Goal: Transaction & Acquisition: Book appointment/travel/reservation

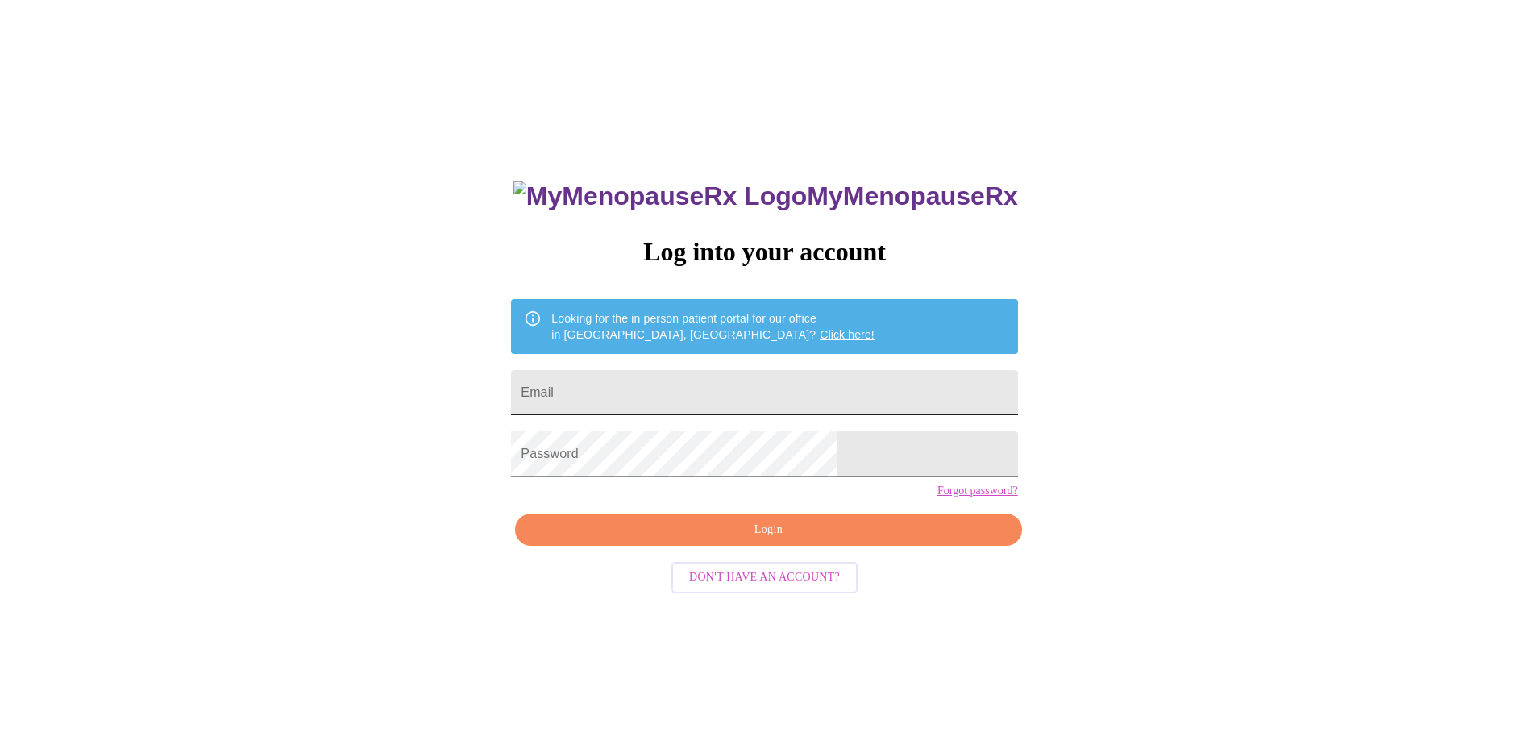
click at [772, 381] on input "Email" at bounding box center [764, 392] width 506 height 45
type input "[EMAIL_ADDRESS][DOMAIN_NAME]"
drag, startPoint x: 759, startPoint y: 539, endPoint x: 769, endPoint y: 548, distance: 13.7
click at [760, 541] on div "MyMenopauseRx Log into your account Looking for the in person patient portal fo…" at bounding box center [764, 528] width 539 height 745
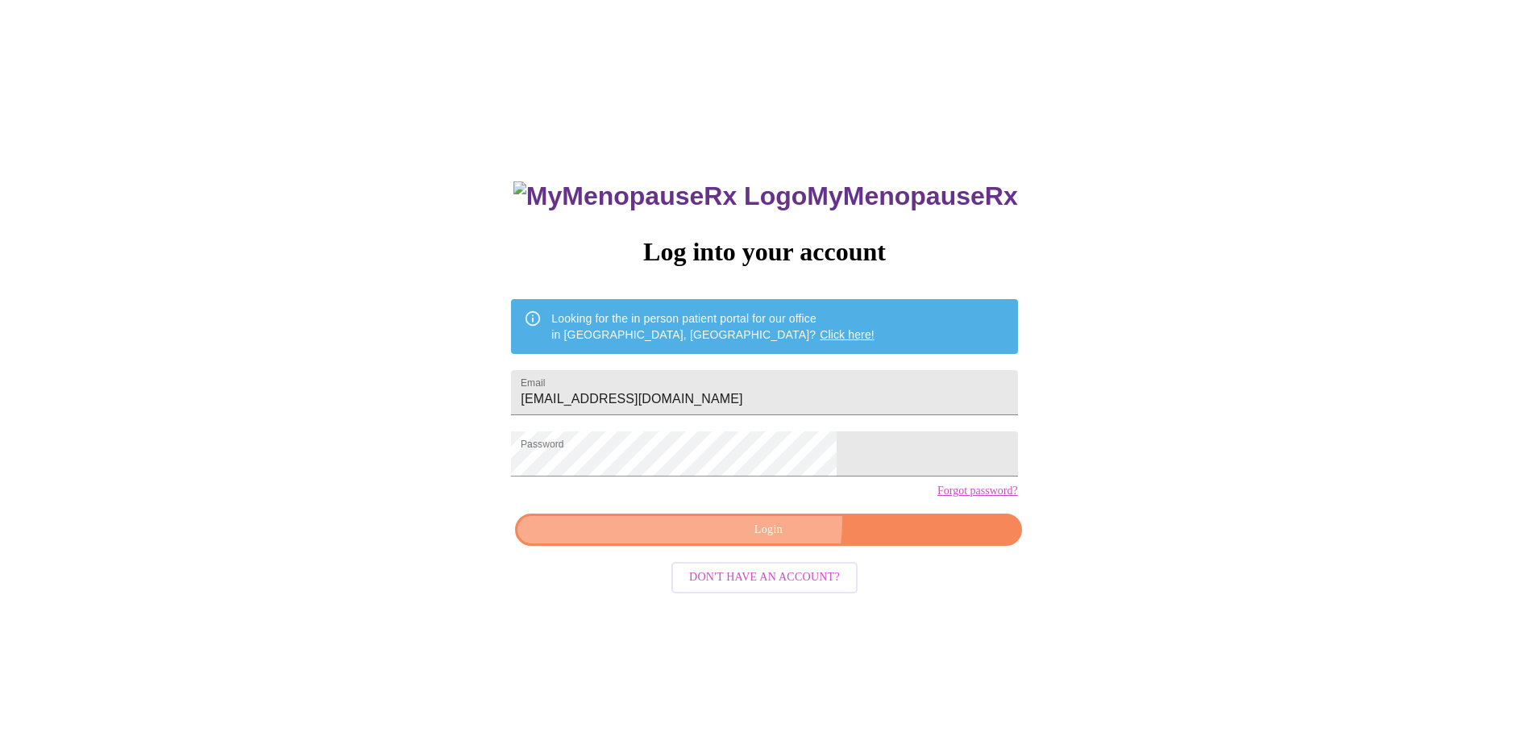
click at [770, 540] on span "Login" at bounding box center [768, 530] width 469 height 20
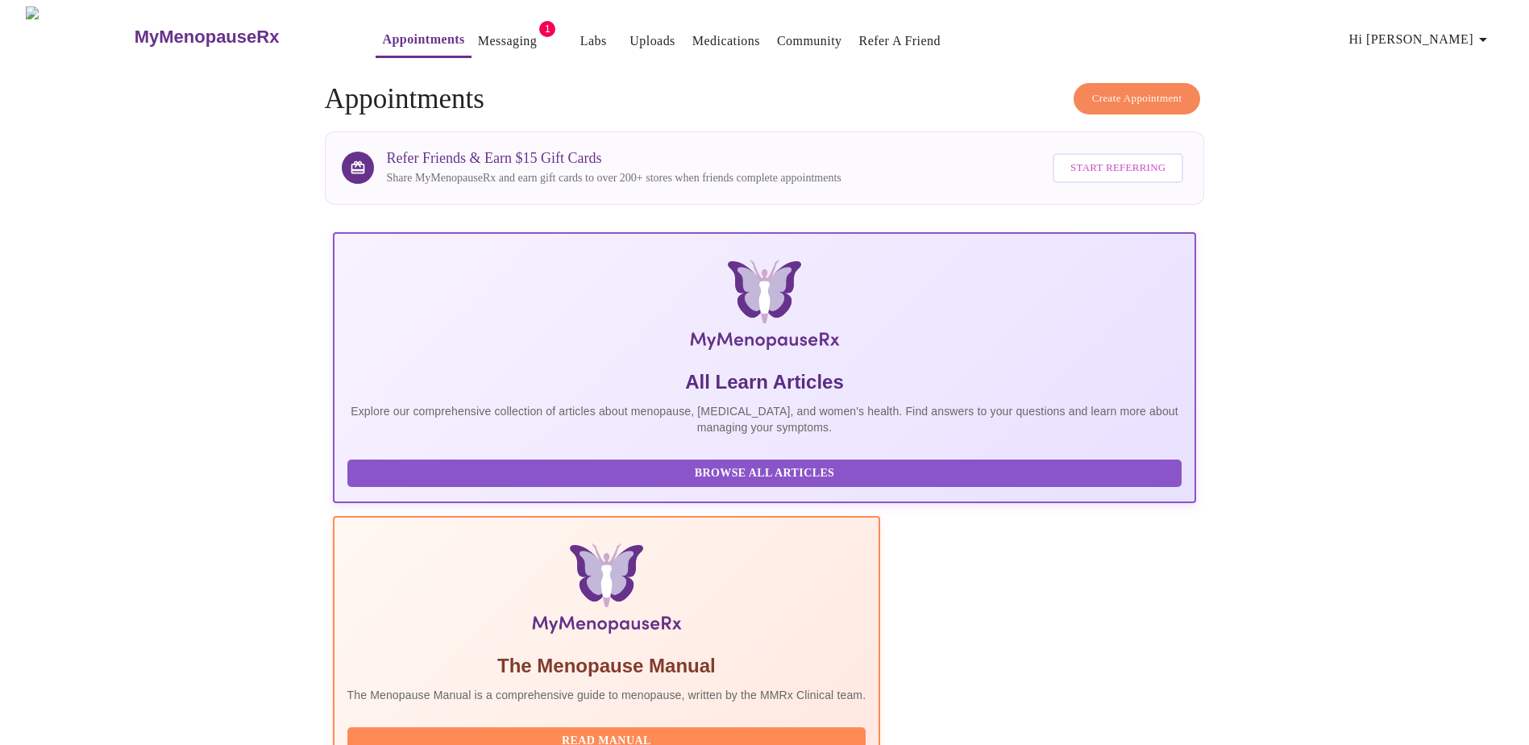
click at [482, 41] on link "Messaging" at bounding box center [507, 41] width 59 height 23
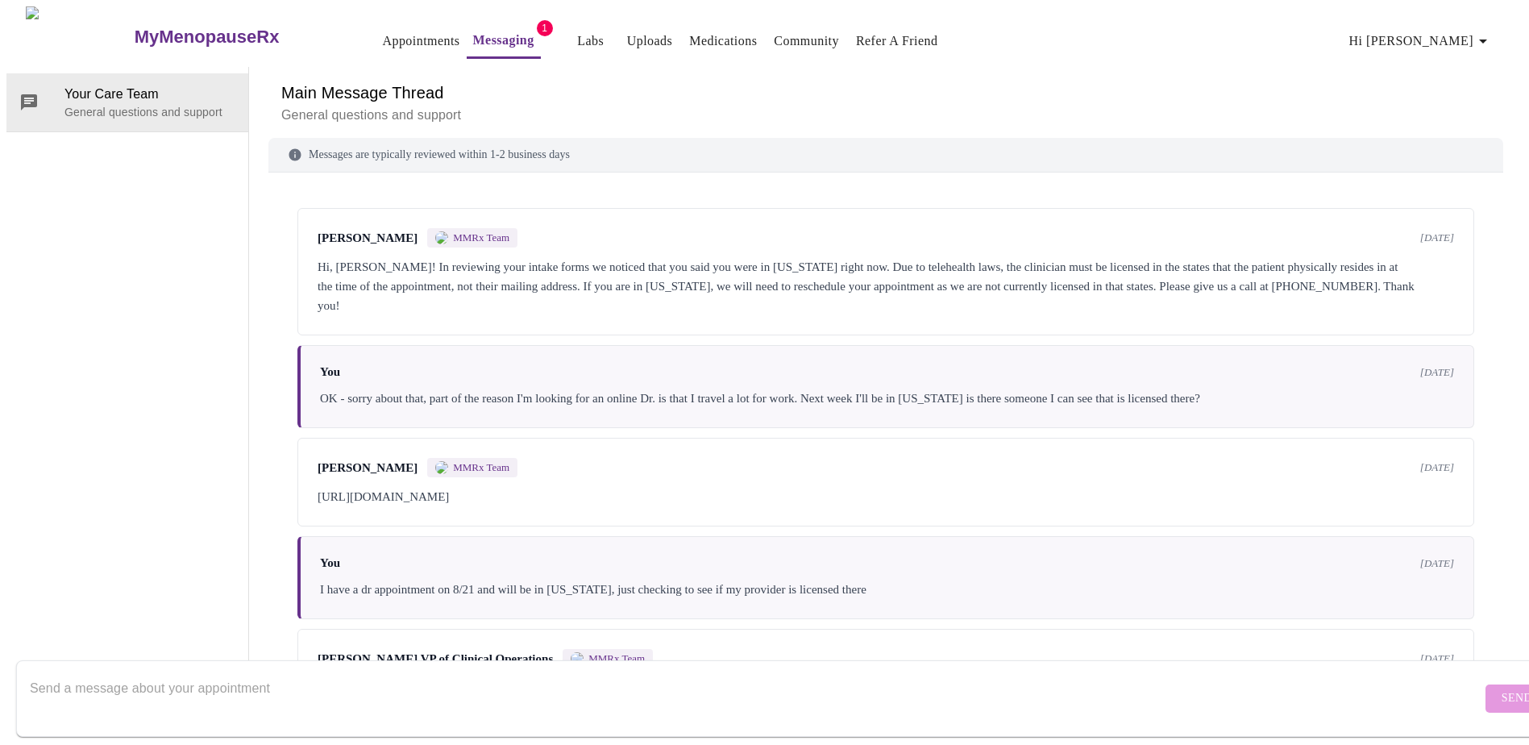
click at [382, 30] on link "Appointments" at bounding box center [420, 41] width 77 height 23
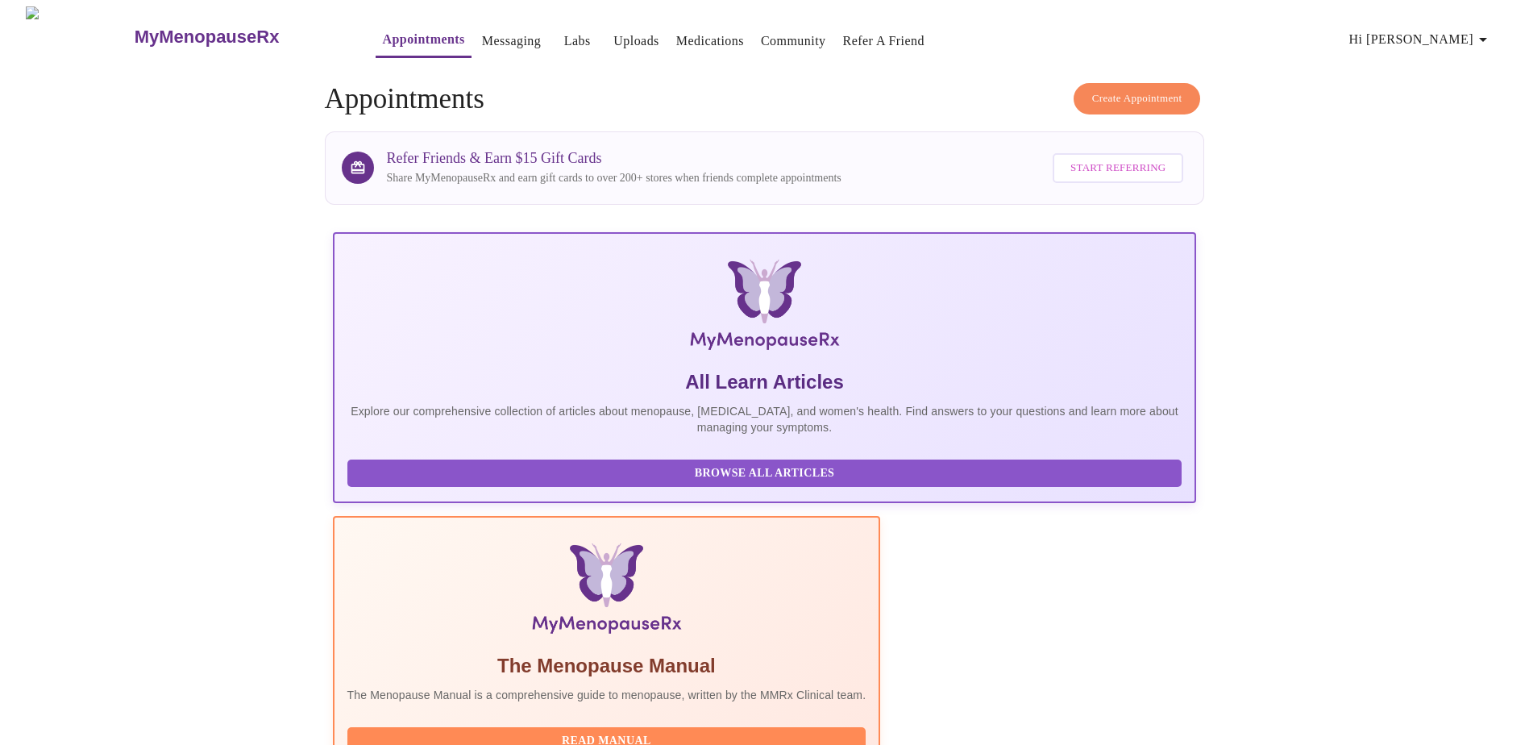
click at [1122, 89] on span "Create Appointment" at bounding box center [1137, 98] width 90 height 19
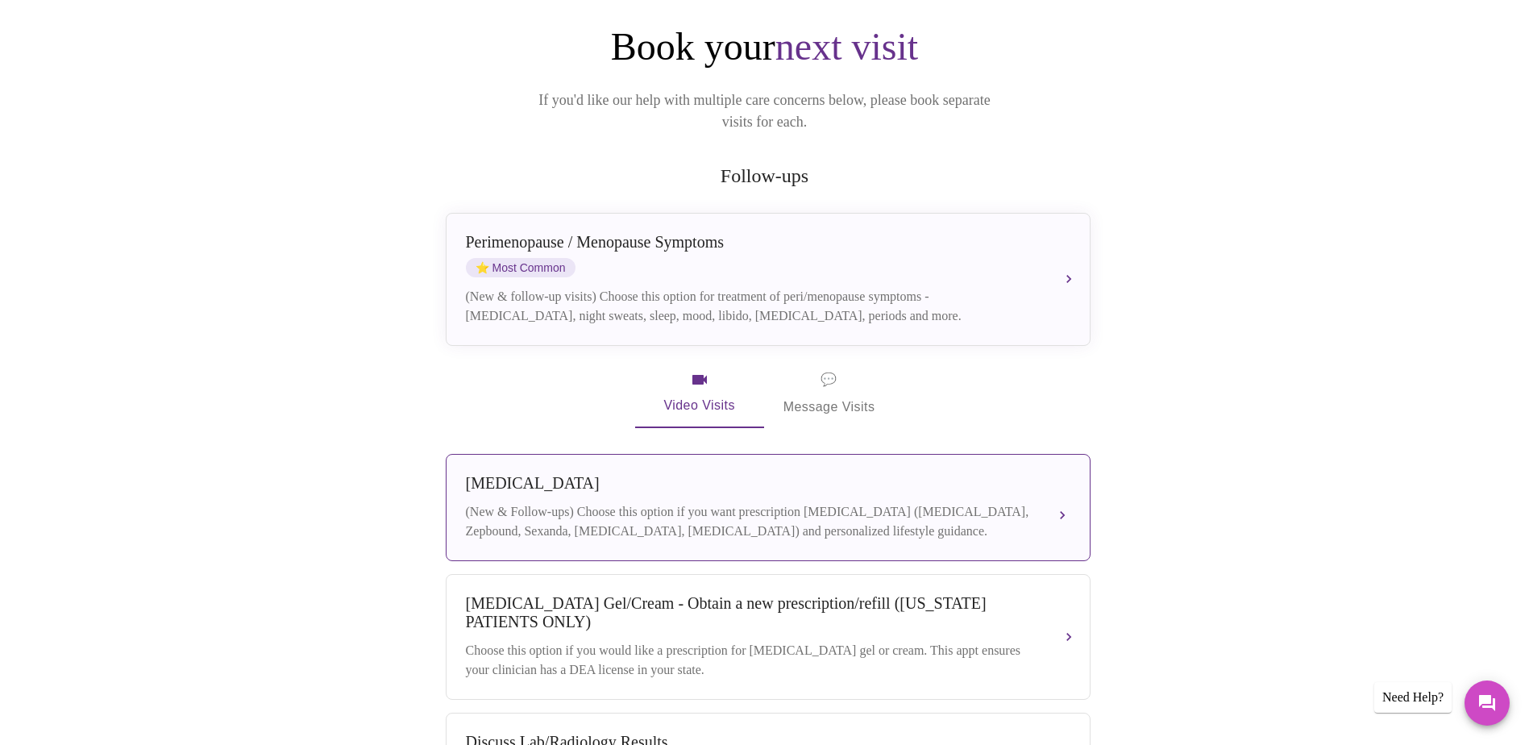
scroll to position [161, 0]
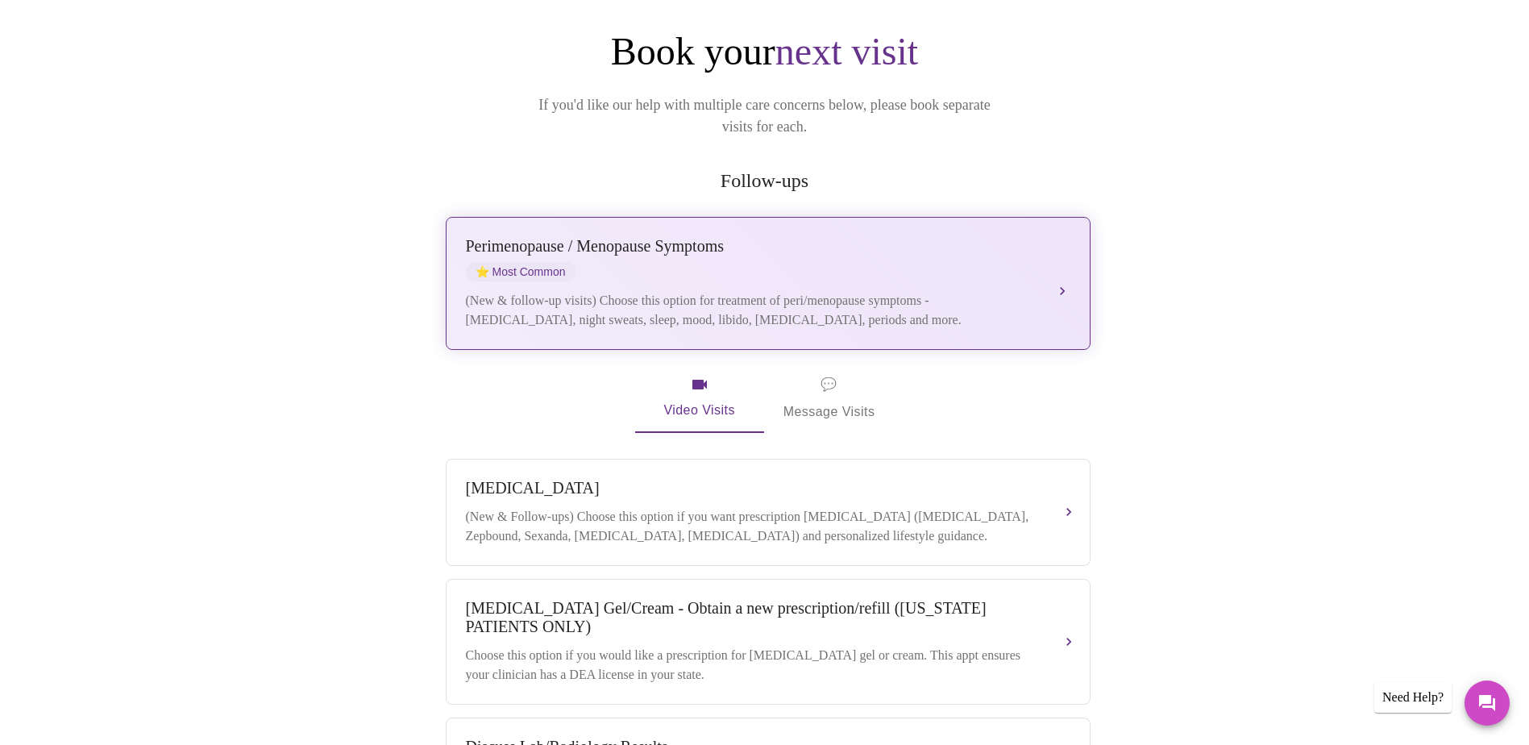
click at [606, 291] on div "(New & follow-up visits) Choose this option for treatment of peri/menopause sym…" at bounding box center [752, 310] width 572 height 39
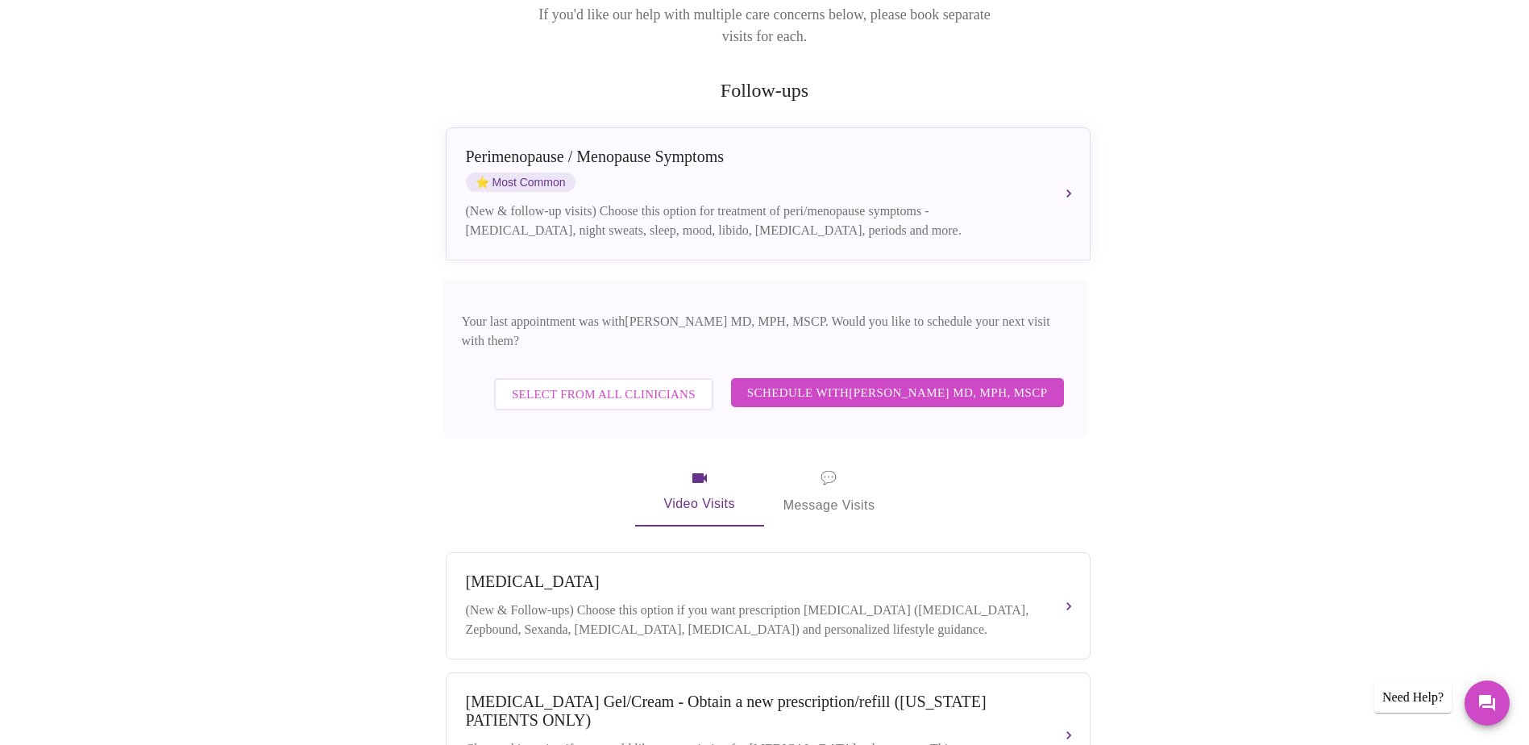
scroll to position [242, 0]
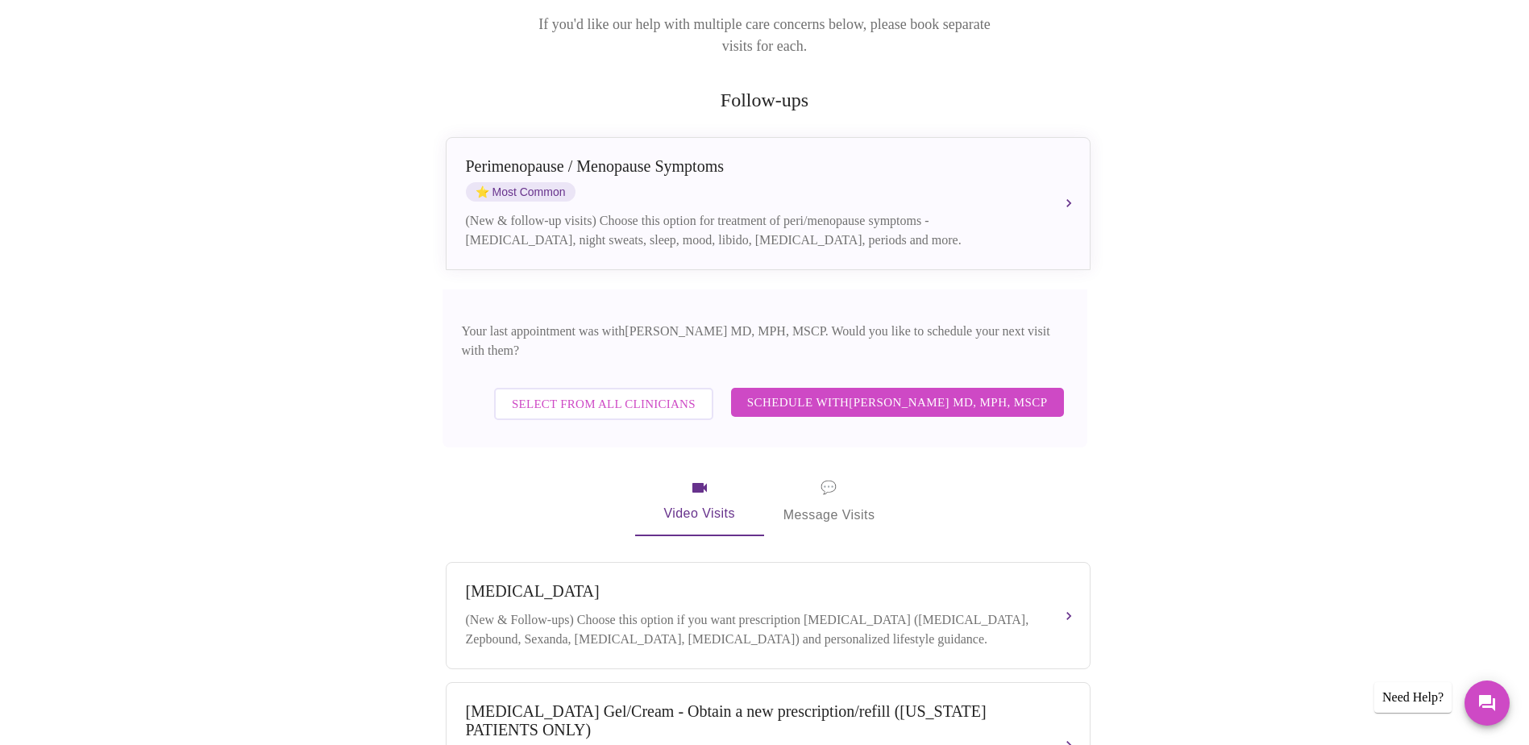
click at [608, 388] on button "Select from All Clinicians" at bounding box center [603, 404] width 219 height 32
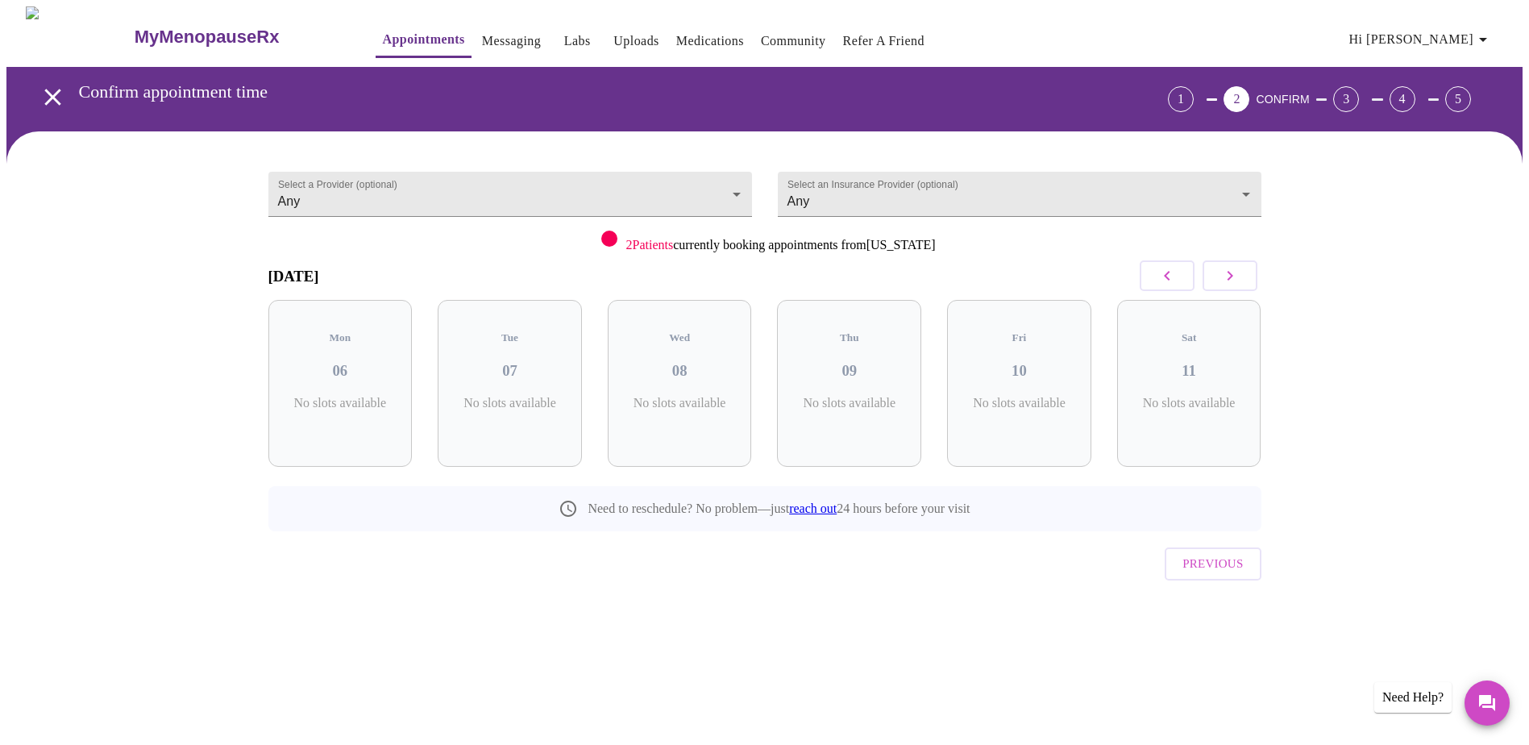
scroll to position [0, 0]
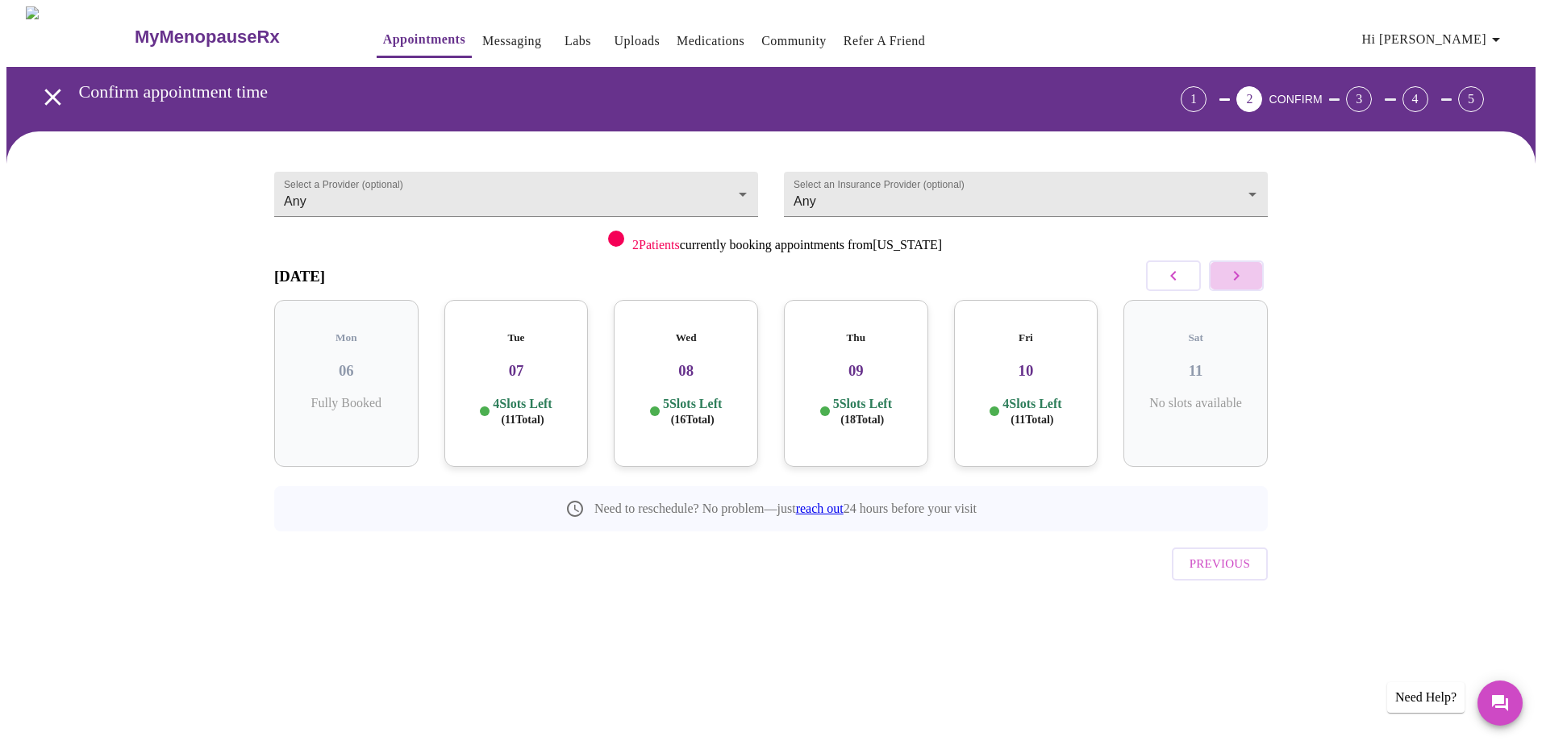
click at [1243, 270] on icon "button" at bounding box center [1235, 275] width 19 height 19
drag, startPoint x: 352, startPoint y: 265, endPoint x: 368, endPoint y: 272, distance: 18.1
click at [325, 268] on h3 "[DATE]" at bounding box center [299, 277] width 51 height 18
click at [1232, 284] on icon "button" at bounding box center [1235, 275] width 19 height 19
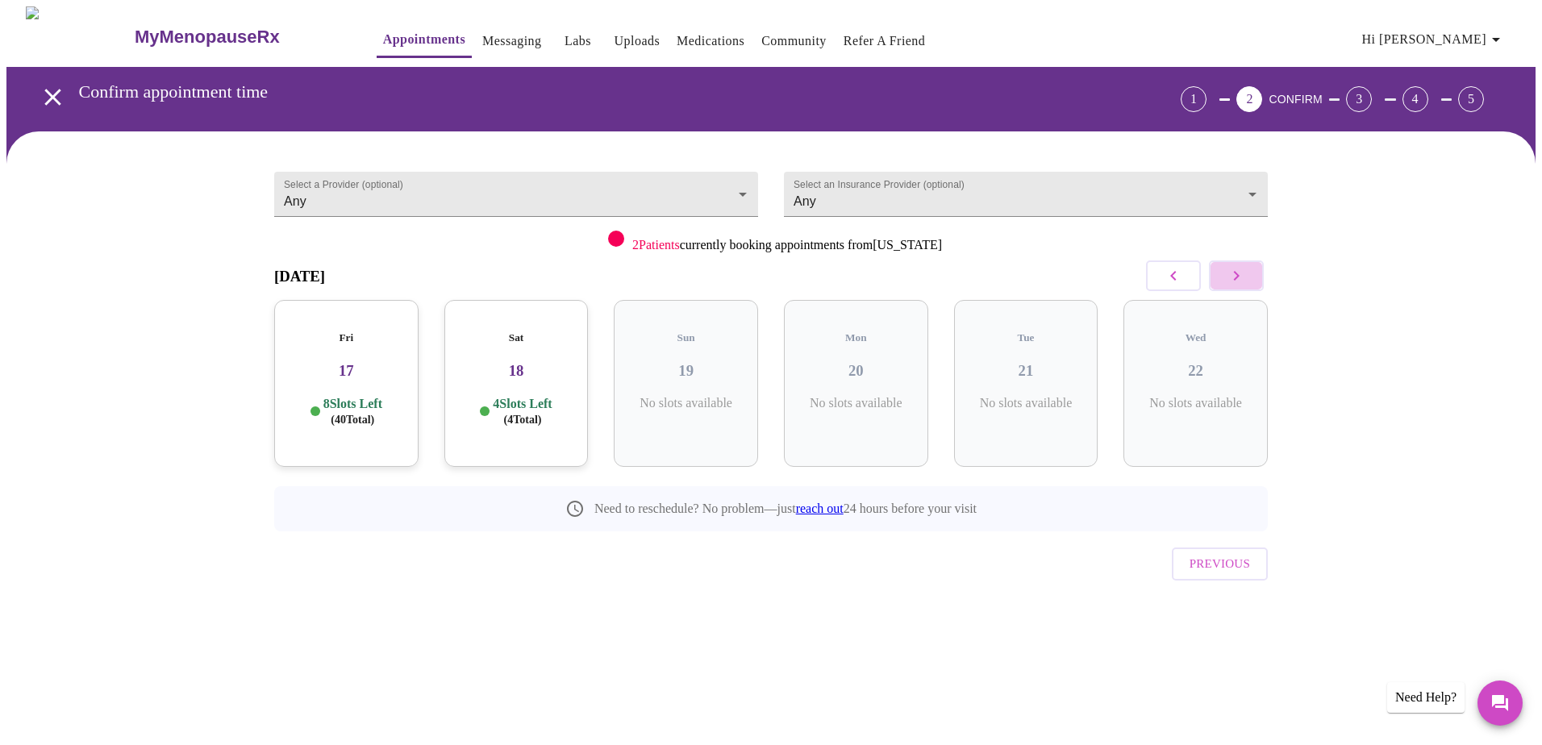
click at [1232, 284] on icon "button" at bounding box center [1235, 275] width 19 height 19
click at [1017, 364] on h3 "14" at bounding box center [1026, 371] width 119 height 18
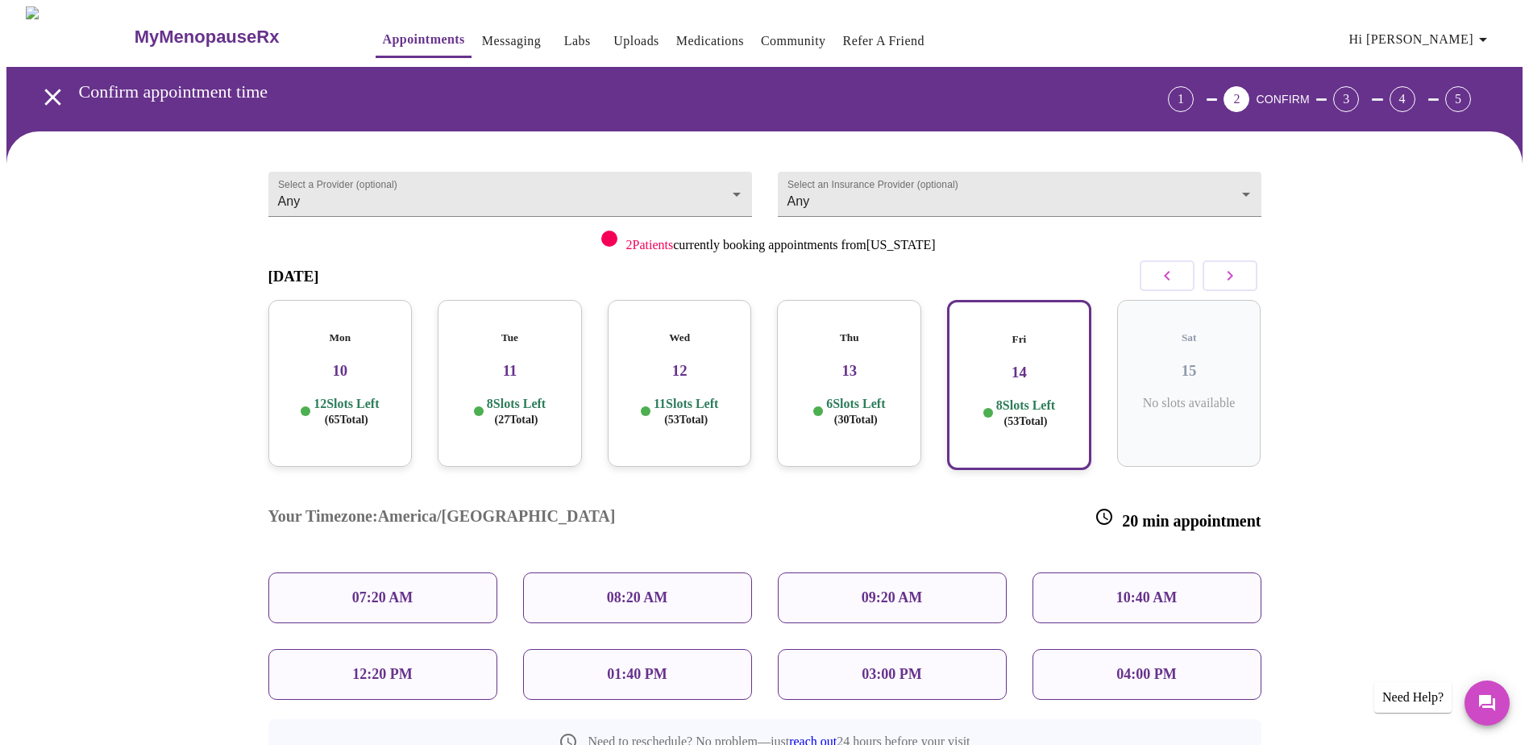
scroll to position [81, 0]
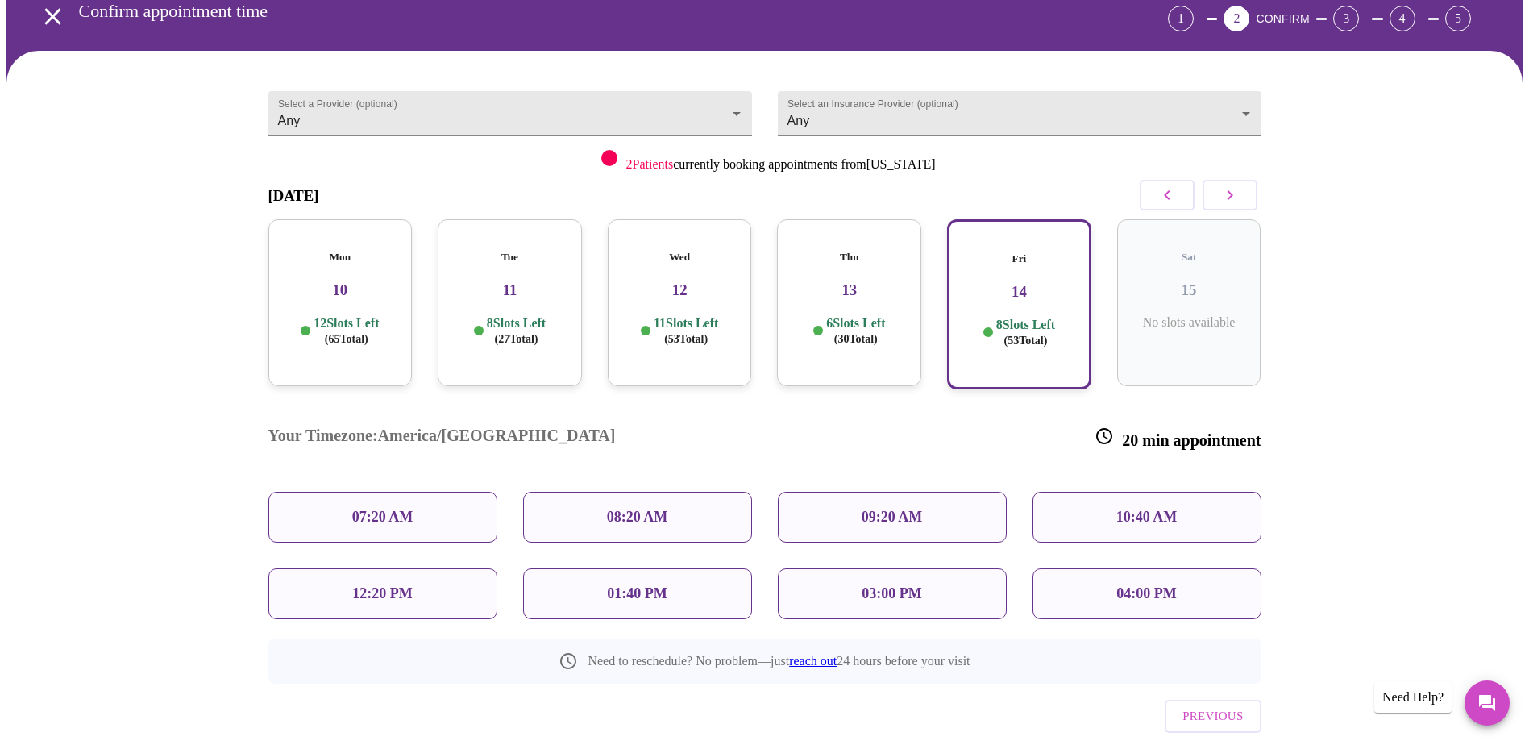
click at [886, 585] on p "03:00 PM" at bounding box center [892, 593] width 60 height 17
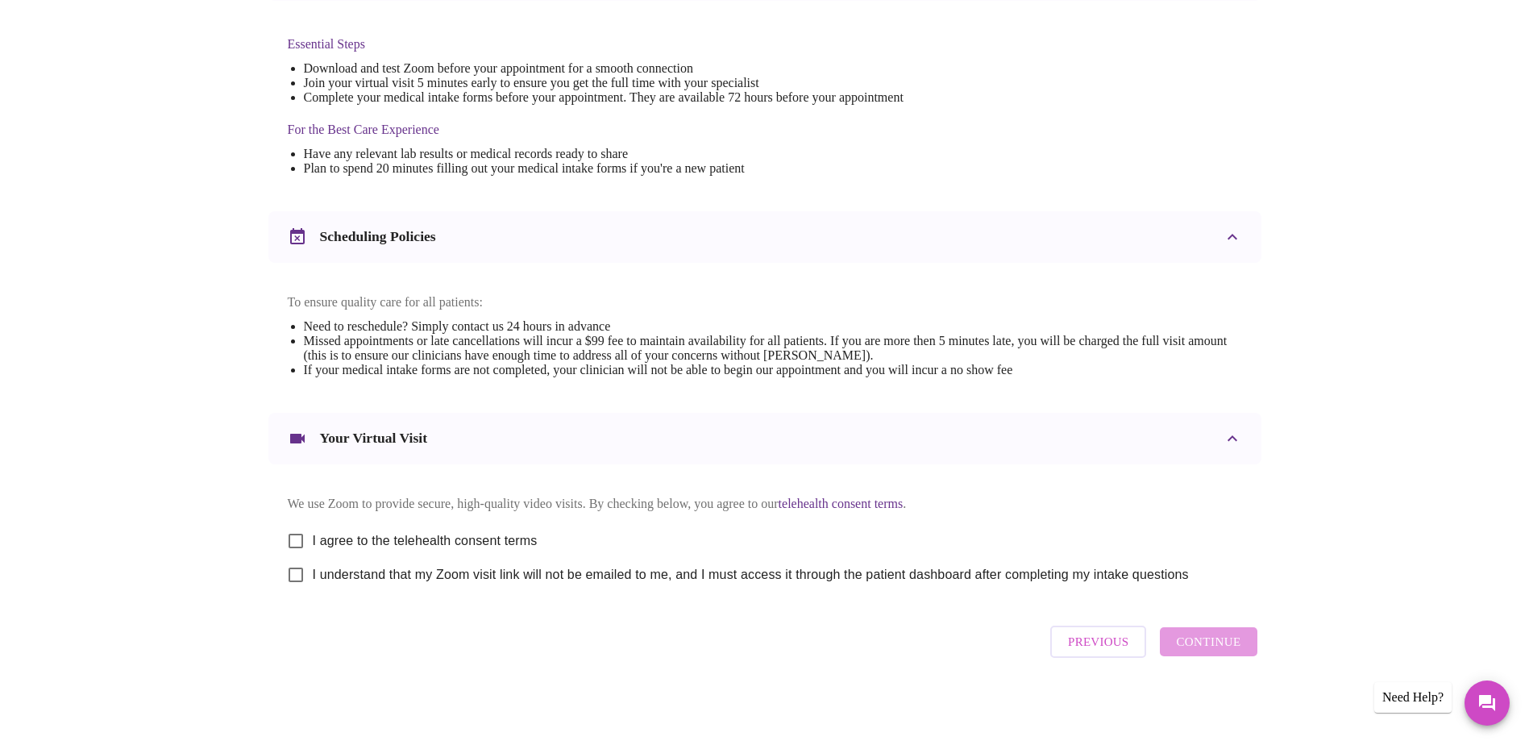
scroll to position [424, 0]
drag, startPoint x: 306, startPoint y: 531, endPoint x: 308, endPoint y: 547, distance: 17.1
click at [306, 534] on input "I agree to the telehealth consent terms" at bounding box center [296, 541] width 34 height 34
checkbox input "true"
click at [308, 576] on input "I understand that my Zoom visit link will not be emailed to me, and I must acce…" at bounding box center [296, 575] width 34 height 34
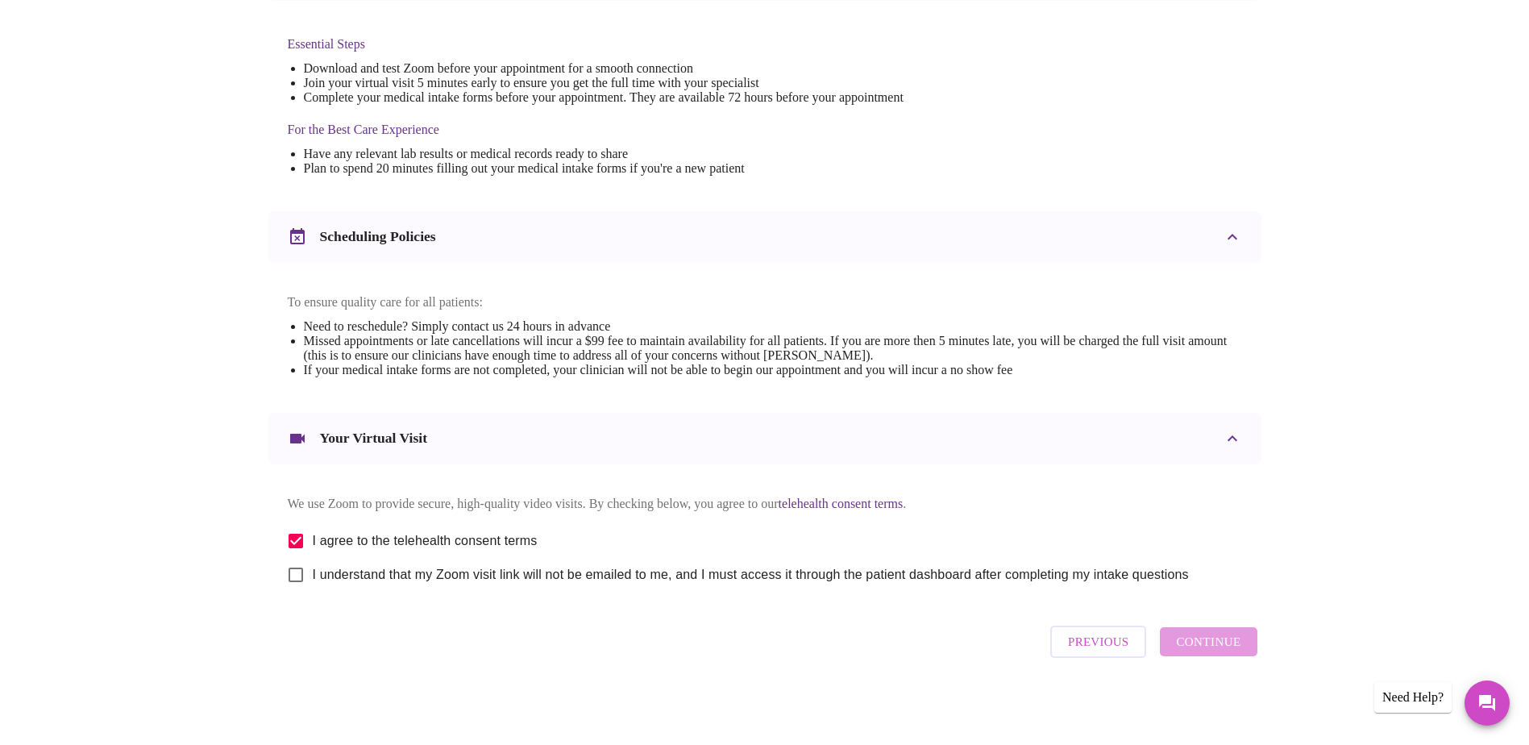
checkbox input "true"
click at [1223, 643] on span "Continue" at bounding box center [1208, 641] width 65 height 21
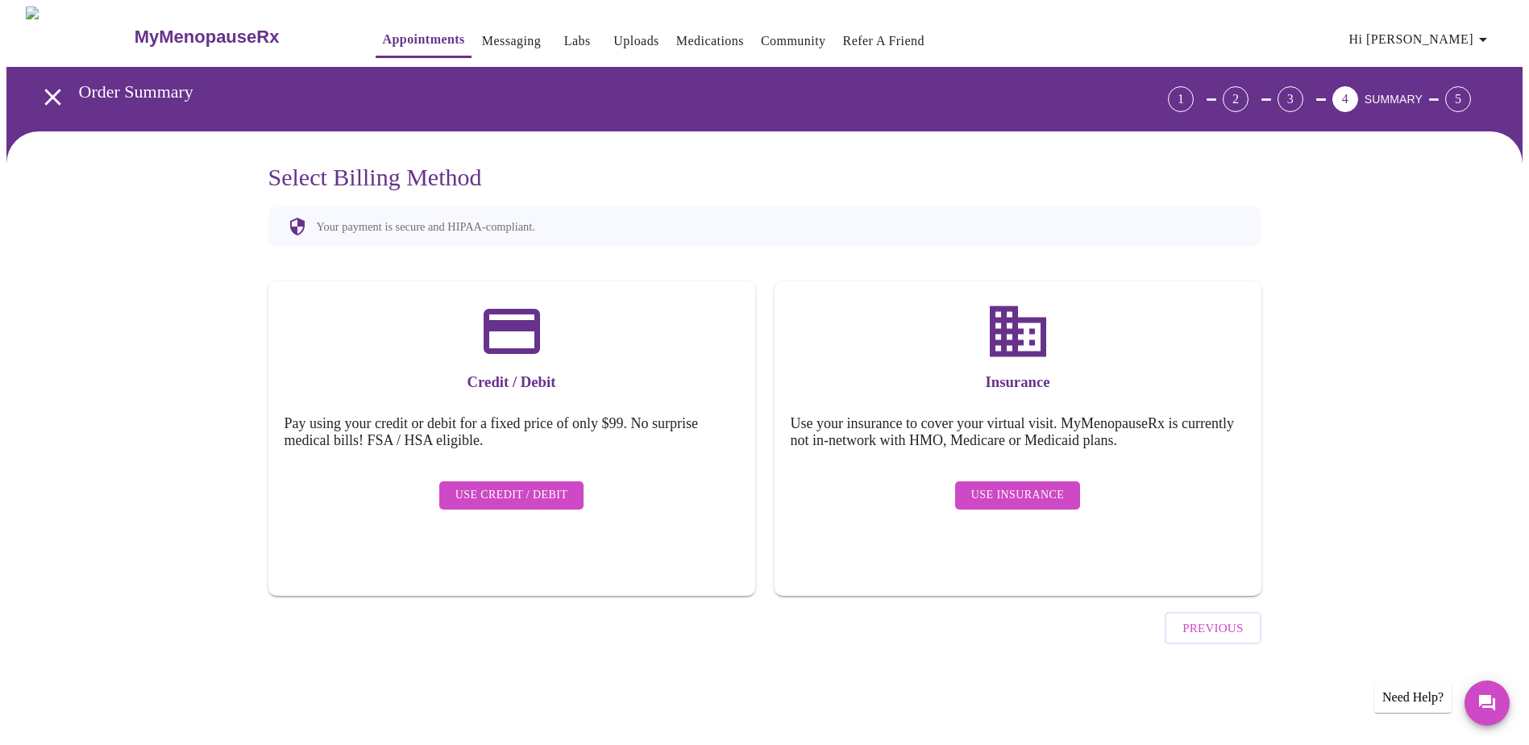
scroll to position [0, 0]
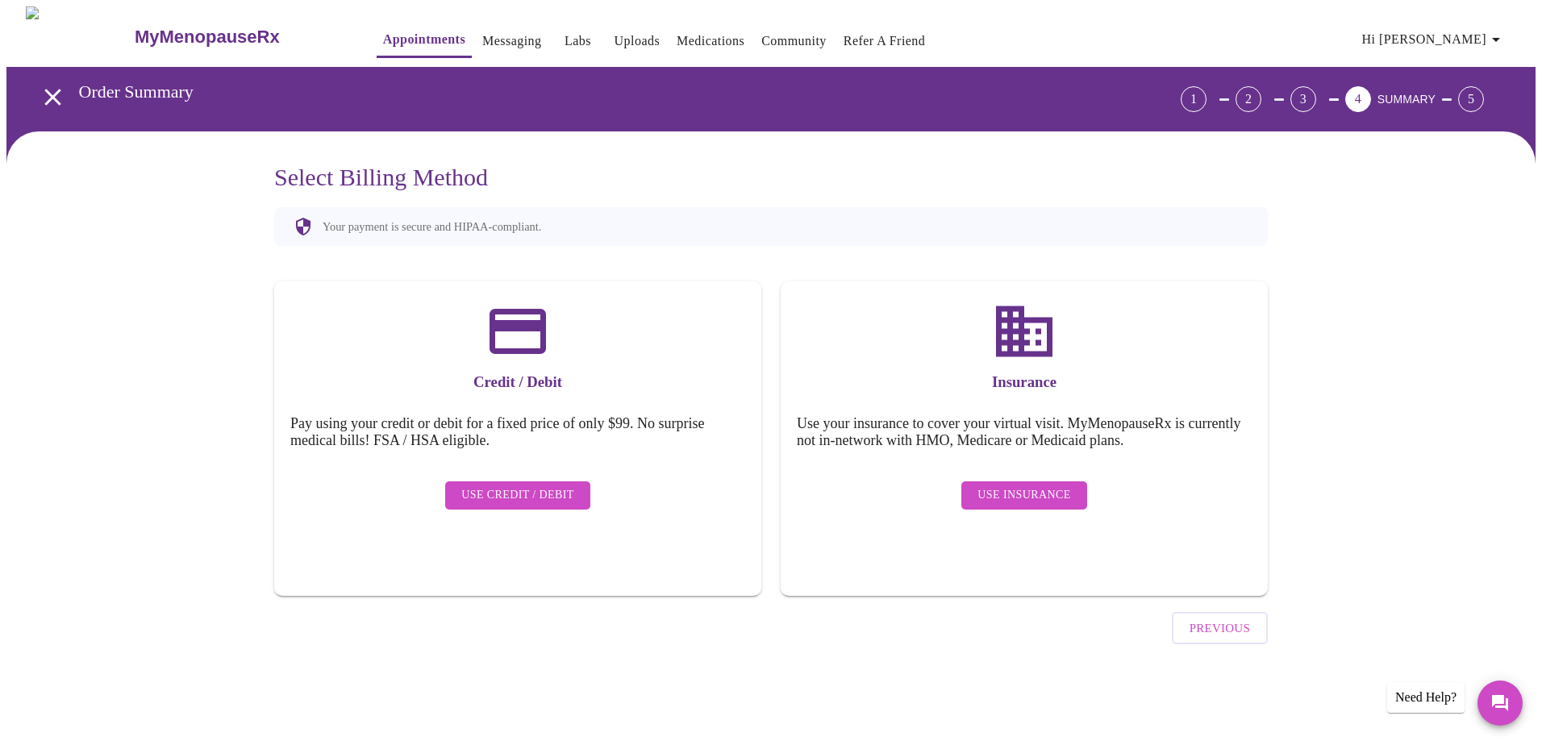
click at [1052, 485] on span "Use Insurance" at bounding box center [1023, 495] width 93 height 20
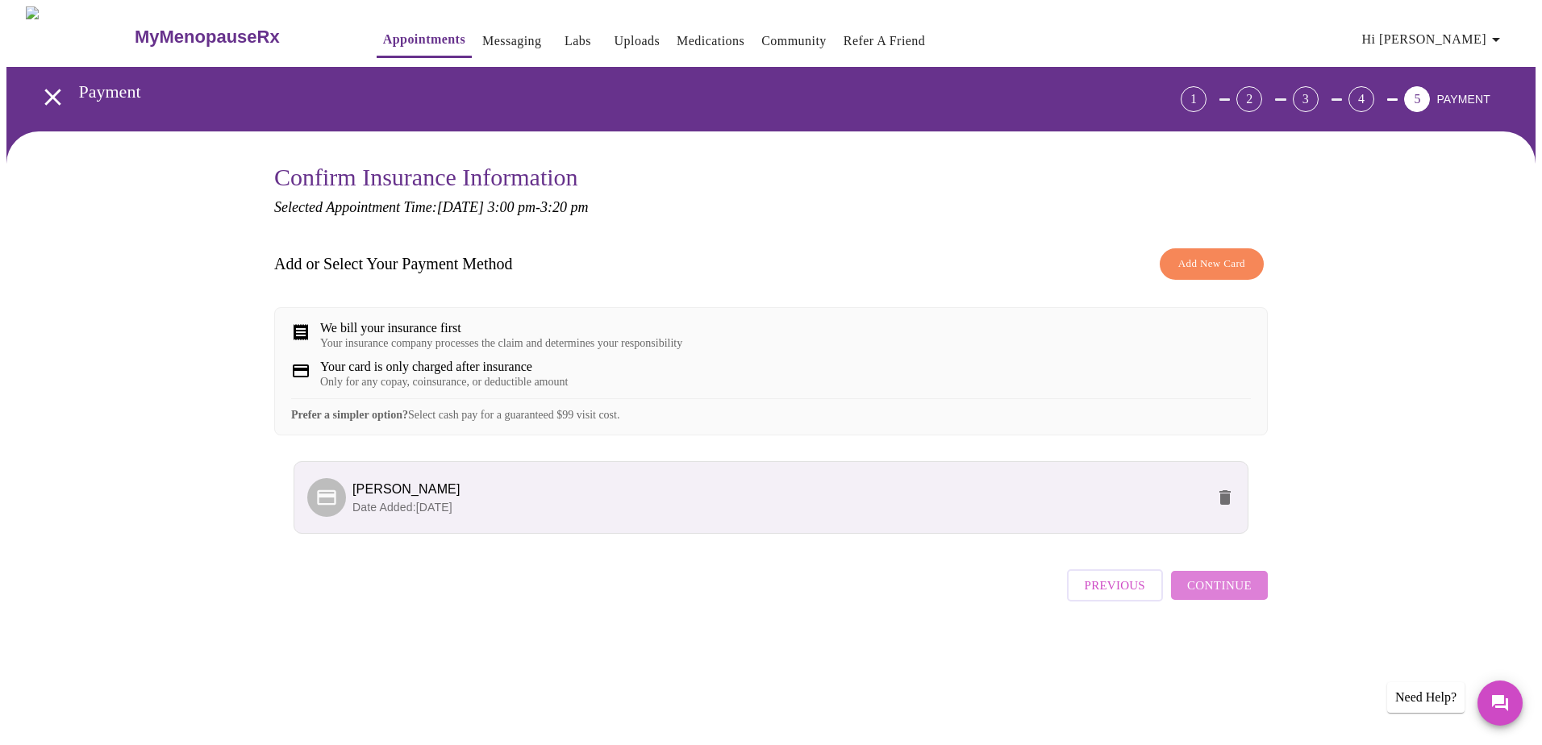
click at [1252, 600] on button "Continue" at bounding box center [1219, 585] width 97 height 29
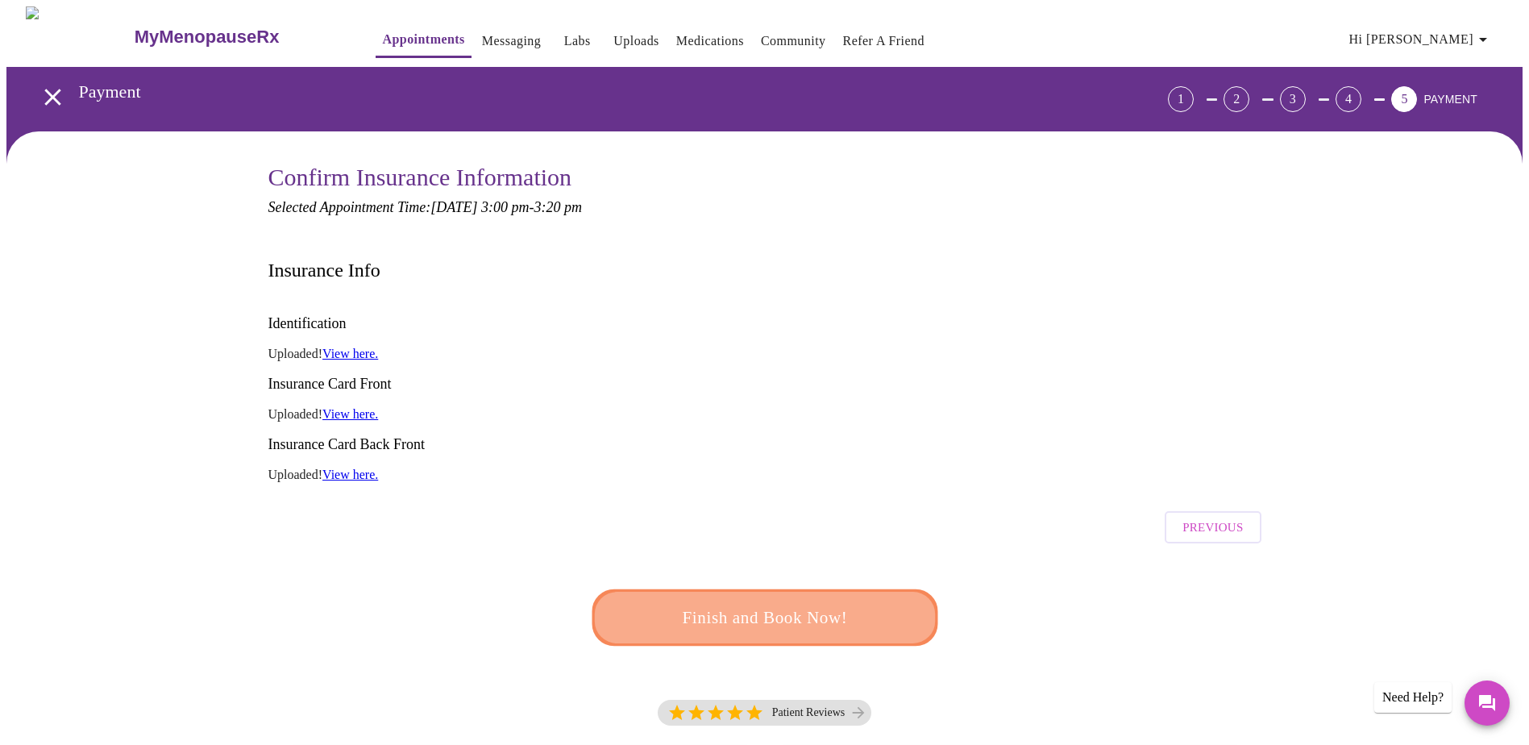
click at [790, 589] on button "Finish and Book Now!" at bounding box center [765, 617] width 347 height 56
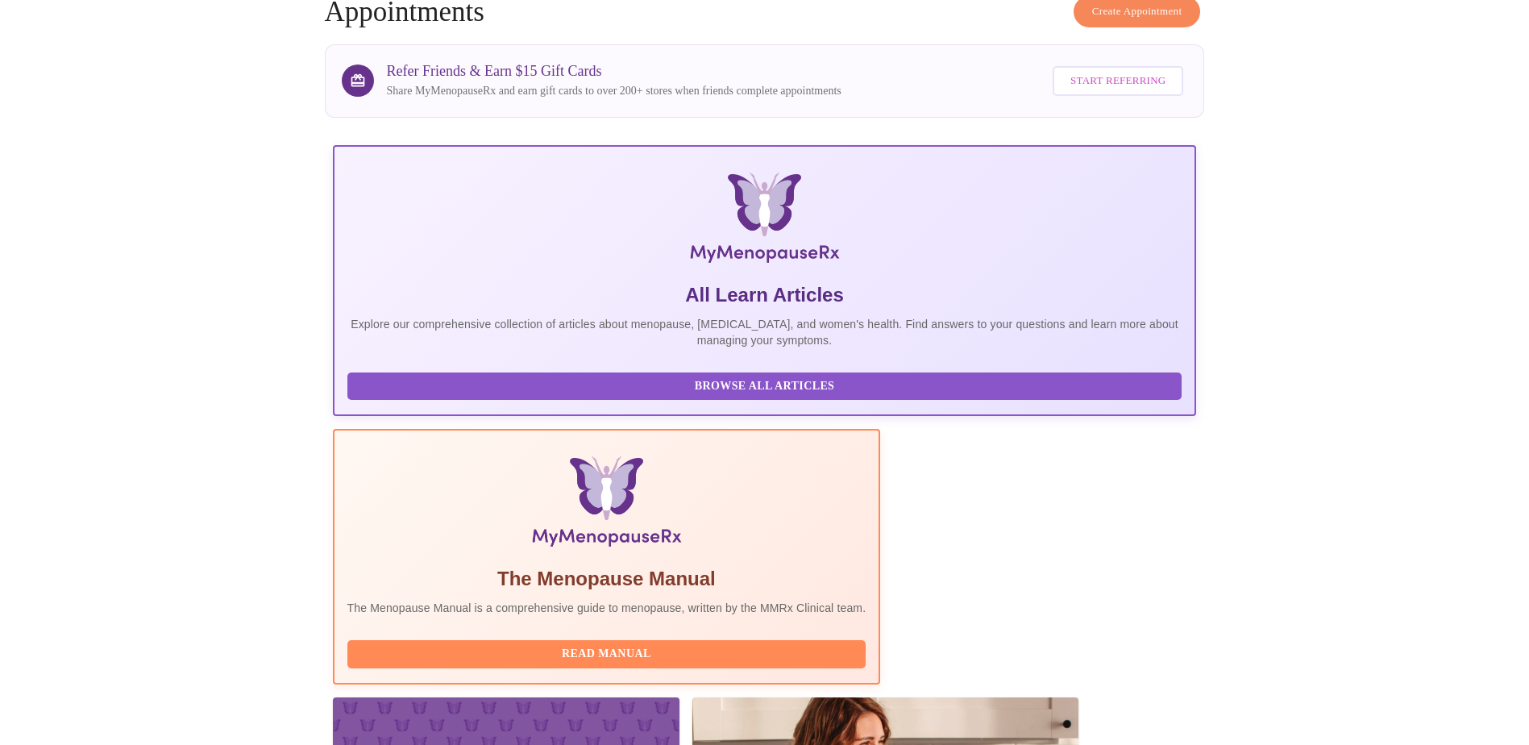
scroll to position [323, 0]
